Goal: Information Seeking & Learning: Learn about a topic

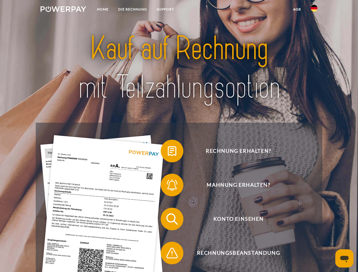
click at [63, 10] on img at bounding box center [64, 9] width 46 height 6
click at [314, 10] on img at bounding box center [314, 8] width 7 height 7
click at [297, 9] on link "agb" at bounding box center [297, 9] width 18 height 10
click at [168, 152] on span at bounding box center [163, 151] width 28 height 28
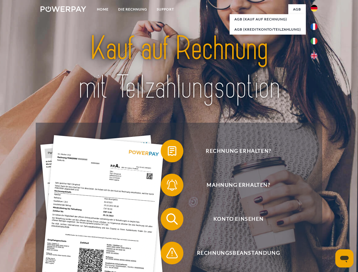
click at [168, 186] on span at bounding box center [163, 185] width 28 height 28
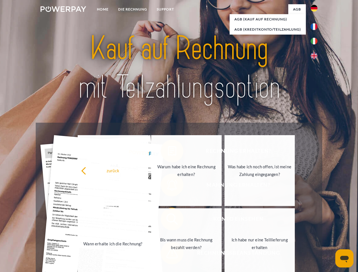
click at [168, 220] on link "Bis wann muss die Rechnung bezahlt werden?" at bounding box center [186, 243] width 71 height 71
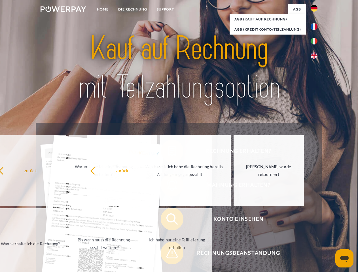
click at [168, 254] on span at bounding box center [163, 253] width 28 height 28
click at [344, 258] on icon "Messaging-Fenster öffnen" at bounding box center [344, 259] width 8 height 7
